Goal: Information Seeking & Learning: Find contact information

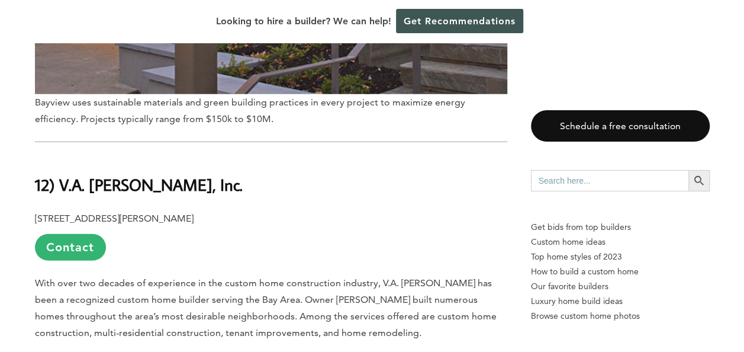
scroll to position [1480, 0]
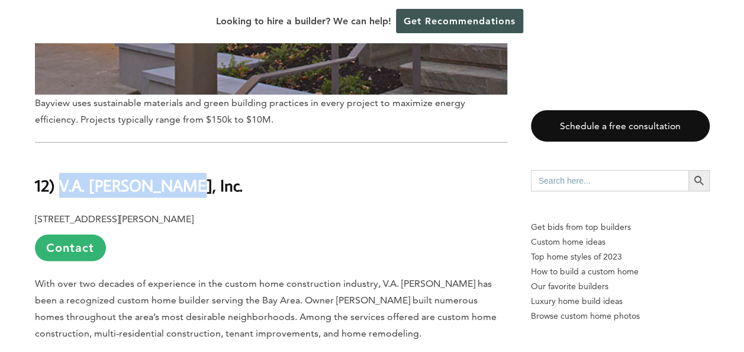
drag, startPoint x: 187, startPoint y: 127, endPoint x: 62, endPoint y: 129, distance: 125.5
click at [62, 157] on h2 "12) V.A. [PERSON_NAME], Inc." at bounding box center [271, 177] width 472 height 41
copy b "V.A. [PERSON_NAME], Inc."
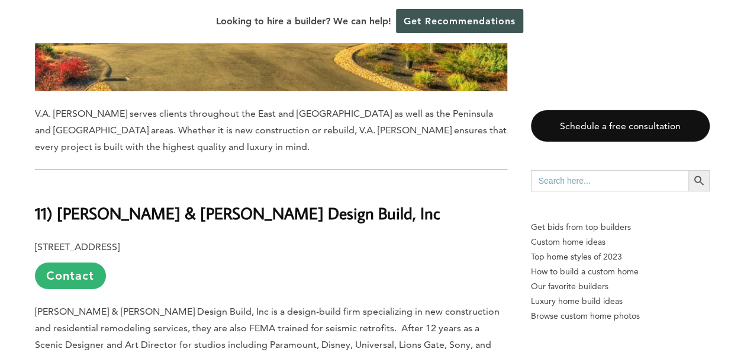
scroll to position [1894, 0]
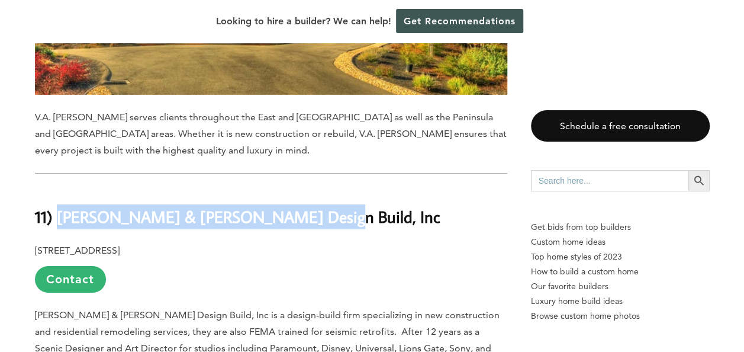
drag, startPoint x: 349, startPoint y: 161, endPoint x: 58, endPoint y: 150, distance: 291.4
click at [58, 188] on h2 "11) [PERSON_NAME] & [PERSON_NAME] Design Build, Inc" at bounding box center [271, 208] width 472 height 41
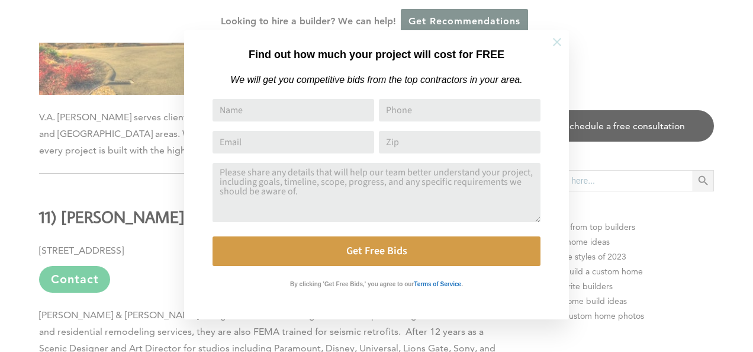
click at [556, 38] on icon at bounding box center [556, 42] width 13 height 13
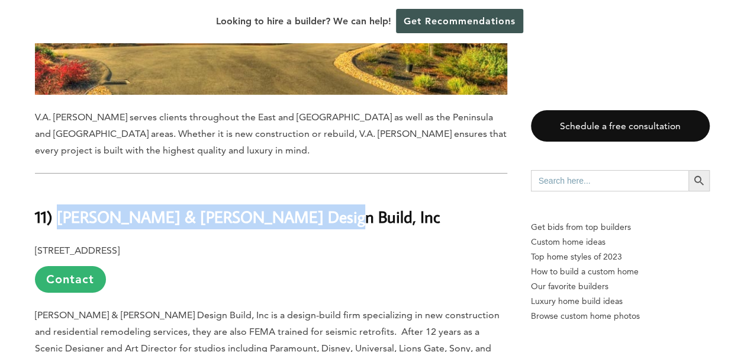
drag, startPoint x: 316, startPoint y: 152, endPoint x: 59, endPoint y: 162, distance: 257.1
click at [59, 188] on h2 "11) [PERSON_NAME] & [PERSON_NAME] Design Build, Inc" at bounding box center [271, 208] width 472 height 41
copy strong "[PERSON_NAME] & [PERSON_NAME] Design Build, Inc"
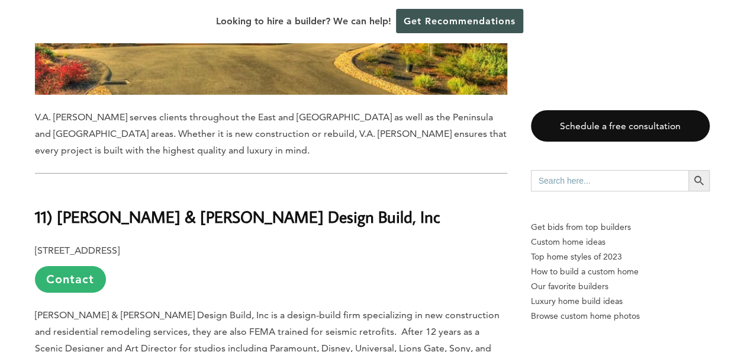
click at [377, 242] on p "[STREET_ADDRESS] Contact" at bounding box center [271, 267] width 472 height 50
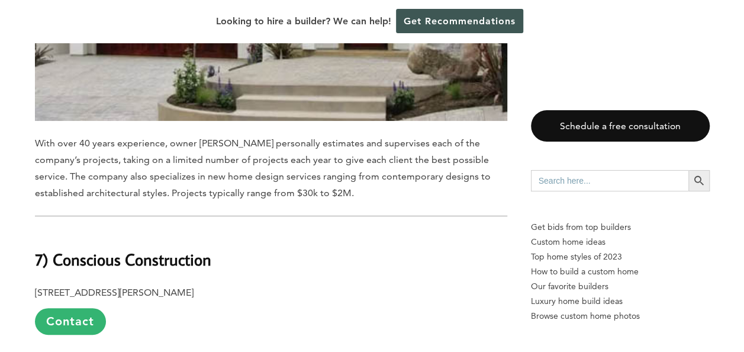
scroll to position [4498, 0]
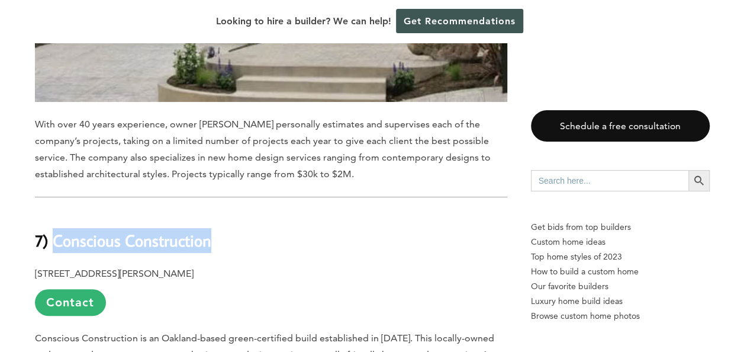
drag, startPoint x: 243, startPoint y: 117, endPoint x: 52, endPoint y: 111, distance: 190.7
click at [52, 211] on h2 "7) Conscious Construction" at bounding box center [271, 231] width 472 height 41
copy b "Conscious Construction"
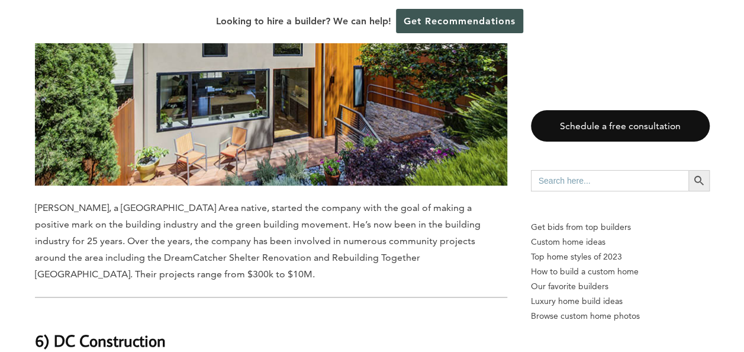
click at [413, 311] on h2 "6) DC Construction" at bounding box center [271, 331] width 472 height 41
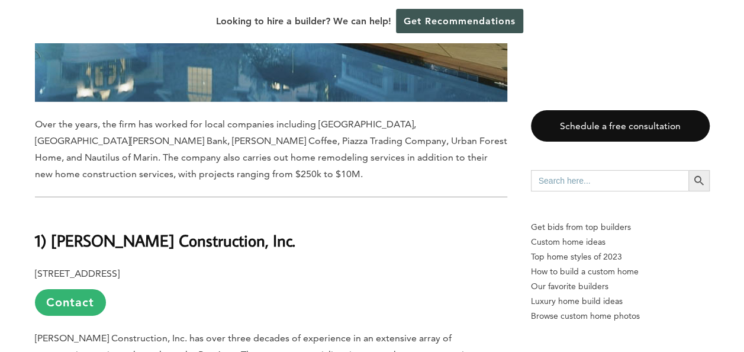
scroll to position [8346, 0]
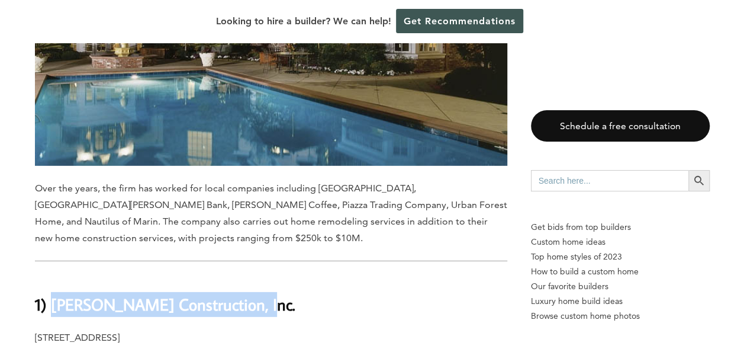
drag, startPoint x: 261, startPoint y: 139, endPoint x: 56, endPoint y: 144, distance: 205.5
click at [56, 275] on h2 "1) [PERSON_NAME] Construction, Inc." at bounding box center [271, 295] width 472 height 41
copy b "[PERSON_NAME] Construction, Inc."
